Goal: Task Accomplishment & Management: Complete application form

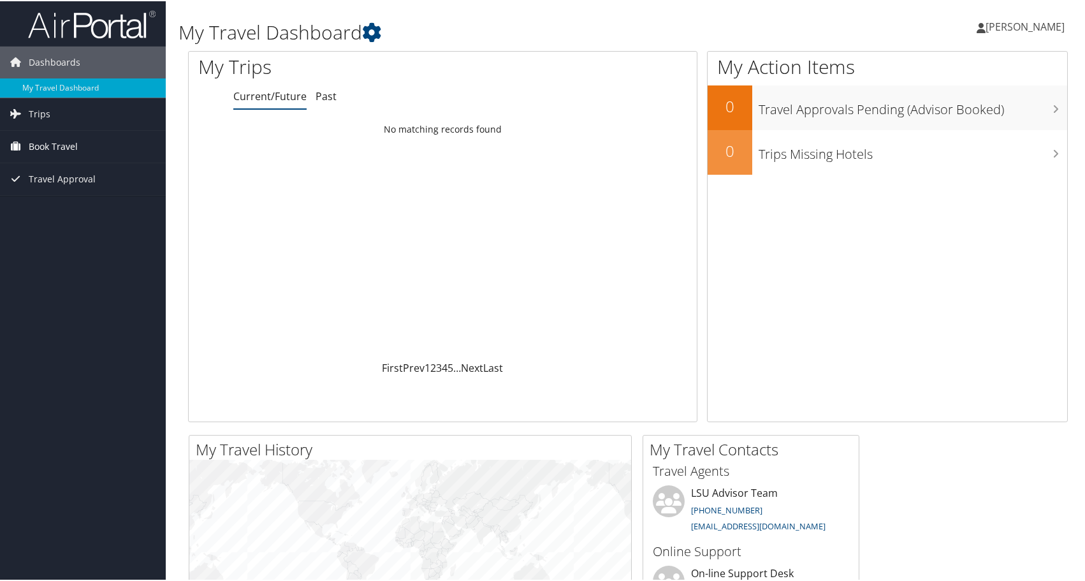
click at [63, 147] on span "Book Travel" at bounding box center [53, 145] width 49 height 32
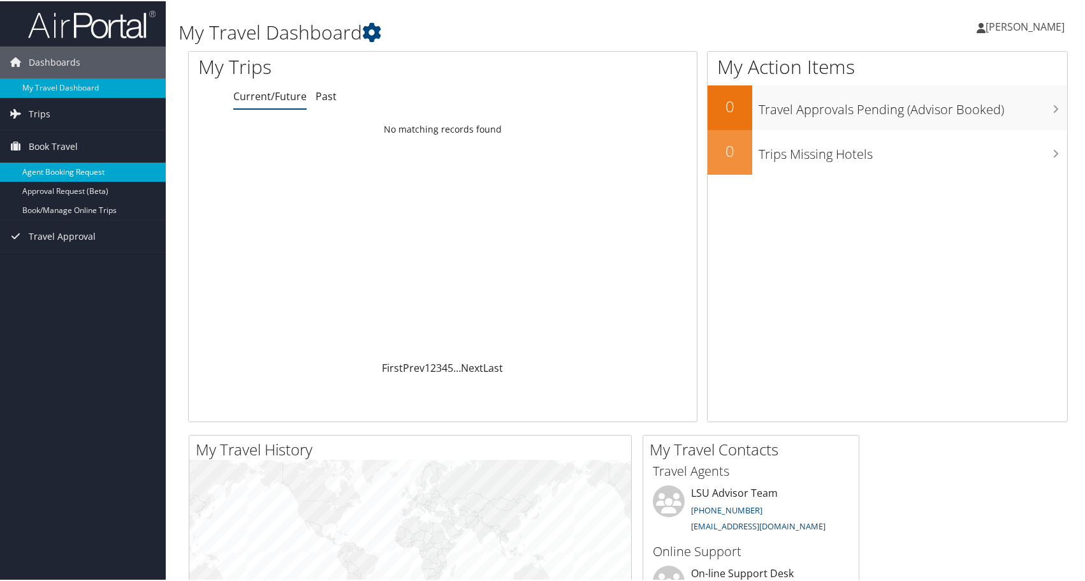
click at [55, 175] on link "Agent Booking Request" at bounding box center [83, 170] width 166 height 19
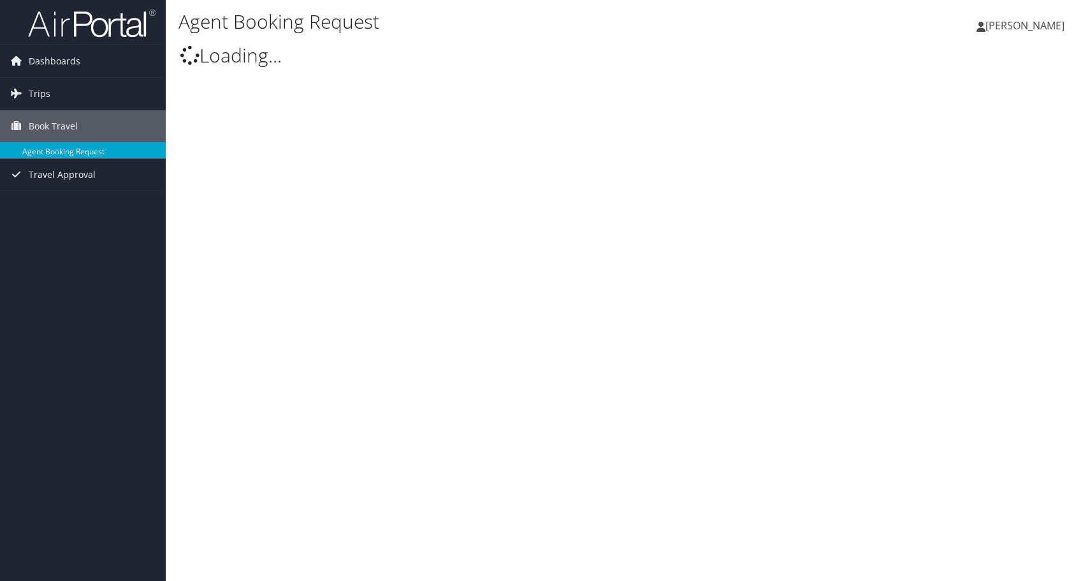
type input "[PERSON_NAME]"
select select "[EMAIL_ADDRESS][DOMAIN_NAME]"
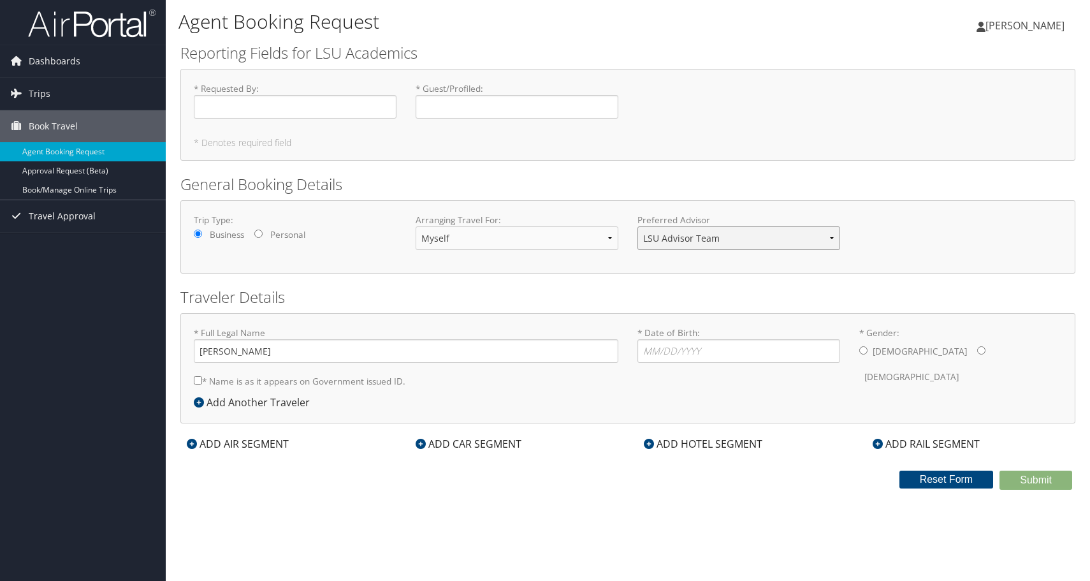
click at [822, 241] on select "LSU Advisor Team" at bounding box center [739, 238] width 203 height 24
click at [638, 226] on select "LSU Advisor Team" at bounding box center [739, 238] width 203 height 24
